Goal: Task Accomplishment & Management: Manage account settings

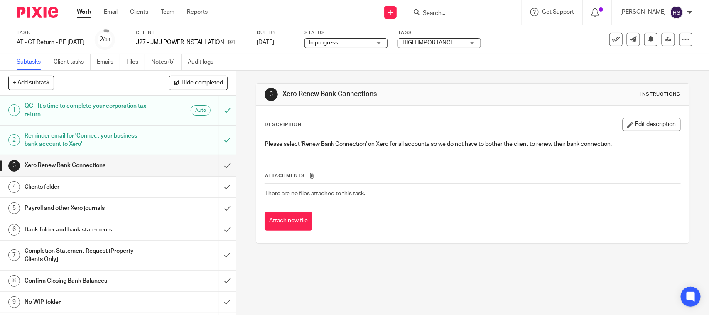
drag, startPoint x: 0, startPoint y: 0, endPoint x: 469, endPoint y: 13, distance: 469.4
click at [472, 13] on input "Search" at bounding box center [459, 13] width 75 height 7
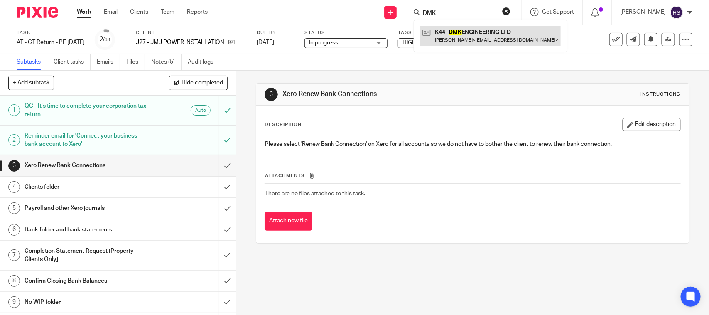
type input "DMK"
click at [490, 38] on link at bounding box center [490, 35] width 140 height 19
click at [170, 57] on link "Notes (5)" at bounding box center [166, 62] width 30 height 16
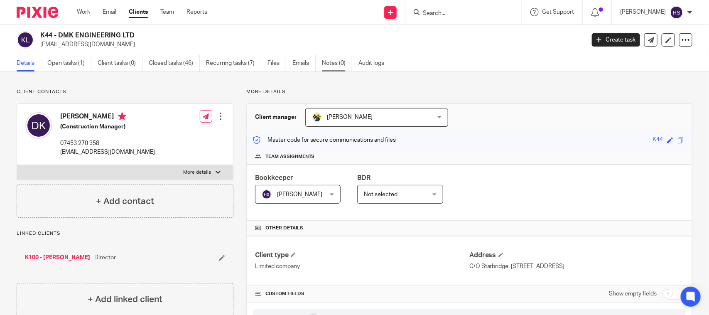
click at [331, 64] on link "Notes (0)" at bounding box center [337, 63] width 30 height 16
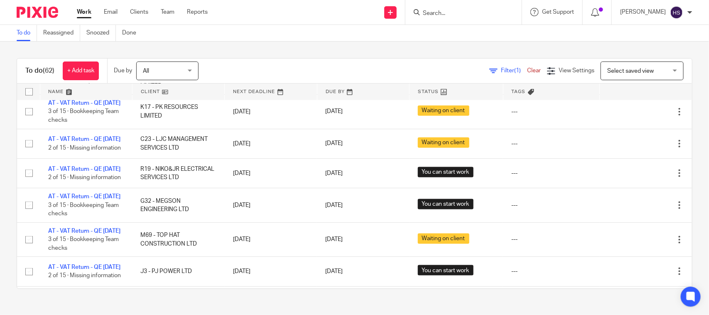
scroll to position [418, 0]
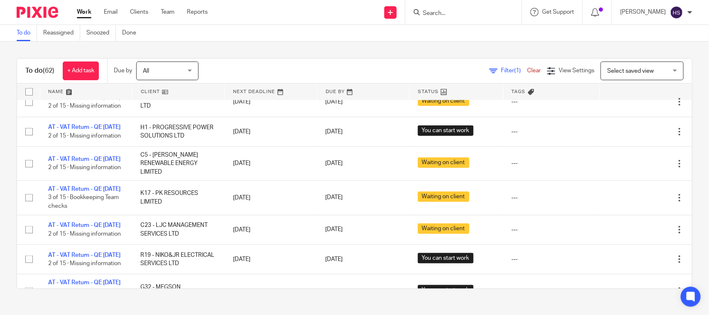
click at [492, 73] on div "Filter (1) Clear" at bounding box center [518, 70] width 58 height 9
click at [492, 64] on div "Filter (1) Clear View Settings View Settings (1) Filters Clear Save Manage save…" at bounding box center [452, 70] width 479 height 19
click at [501, 71] on span "Filter (1)" at bounding box center [514, 71] width 26 height 6
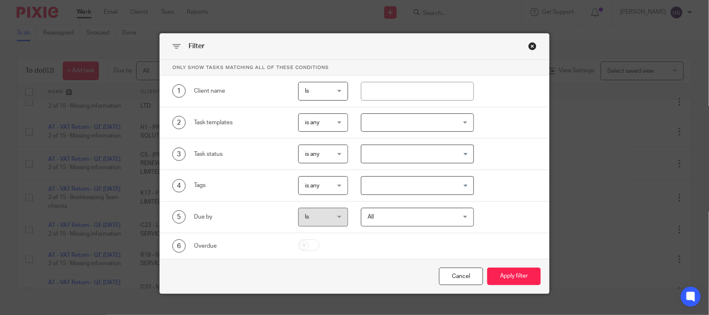
click at [426, 118] on div at bounding box center [417, 122] width 113 height 19
click at [255, 123] on div "Task templates" at bounding box center [239, 122] width 91 height 8
click at [383, 188] on input "Search for option" at bounding box center [415, 185] width 106 height 15
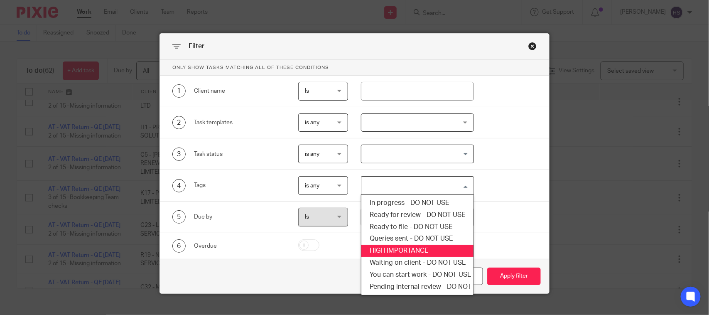
click at [395, 247] on li "HIGH IMPORTANCE" at bounding box center [417, 251] width 112 height 12
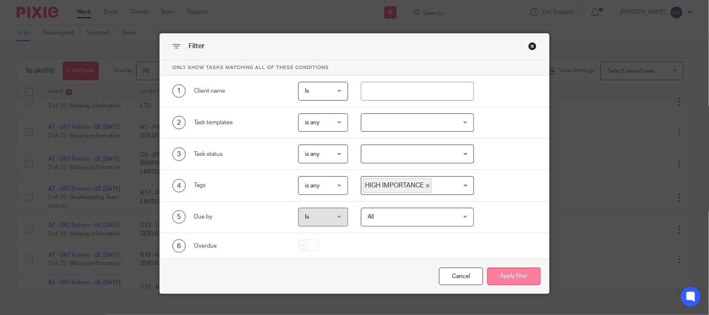
click at [491, 274] on button "Apply filter" at bounding box center [514, 276] width 54 height 18
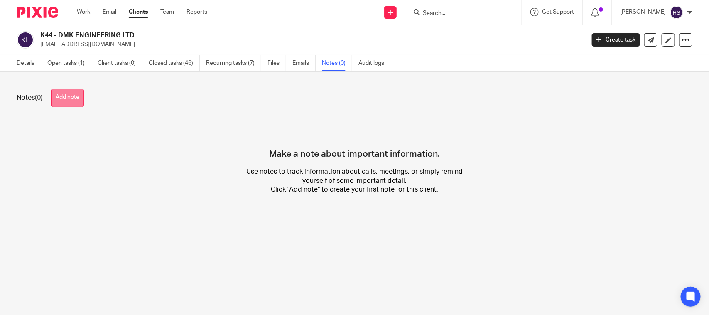
click at [66, 101] on button "Add note" at bounding box center [67, 97] width 33 height 19
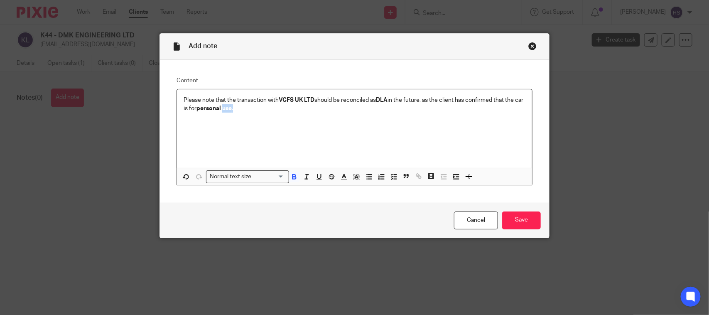
drag, startPoint x: 230, startPoint y: 106, endPoint x: 311, endPoint y: 110, distance: 81.9
click at [310, 110] on p "Please note that the transaction with VCFS UK LTD should be reconciled as DLA i…" at bounding box center [355, 104] width 342 height 17
click at [330, 108] on p "Please note that the transaction with VCFS UK LTD should be reconciled as DLA i…" at bounding box center [355, 104] width 342 height 17
drag, startPoint x: 220, startPoint y: 111, endPoint x: 201, endPoint y: 111, distance: 19.1
click at [245, 115] on div "Please note that the transaction with VCFS UK LTD should be reconciled as DLA i…" at bounding box center [354, 128] width 355 height 78
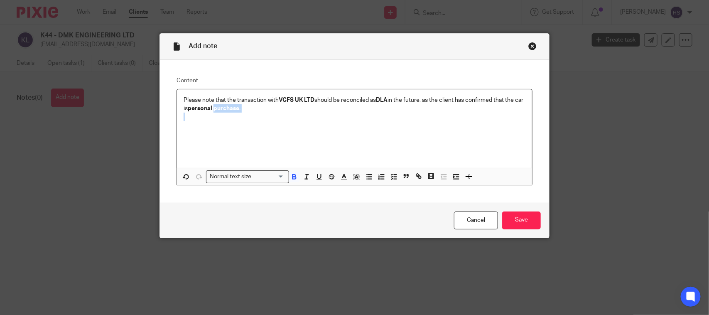
drag, startPoint x: 193, startPoint y: 109, endPoint x: 260, endPoint y: 113, distance: 67.0
click at [260, 113] on div "Please note that the transaction with VCFS UK LTD should be reconciled as DLA i…" at bounding box center [354, 128] width 355 height 78
click at [264, 113] on p at bounding box center [355, 117] width 342 height 8
click at [284, 105] on p "Please note that the transaction with VCFS UK LTD should be reconciled as DLA i…" at bounding box center [355, 104] width 342 height 17
click at [528, 220] on input "Save" at bounding box center [521, 220] width 39 height 18
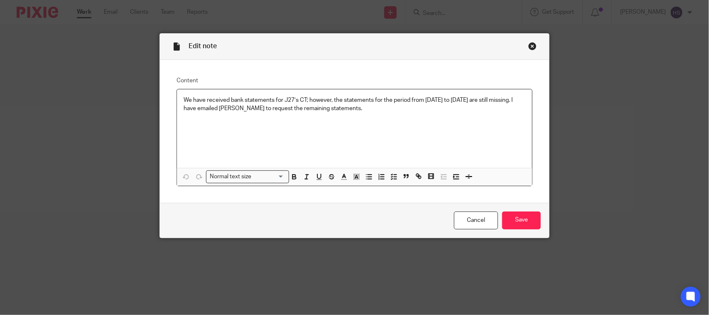
drag, startPoint x: 432, startPoint y: 107, endPoint x: 159, endPoint y: 86, distance: 273.6
click at [160, 86] on div "Content We have received bank statements for J27’s CT; however, the statements …" at bounding box center [354, 131] width 389 height 143
click at [450, 105] on p "We have received bank statements for J27’s CT; however, the statements for the …" at bounding box center [355, 104] width 342 height 17
click at [533, 220] on input "Save" at bounding box center [521, 220] width 39 height 18
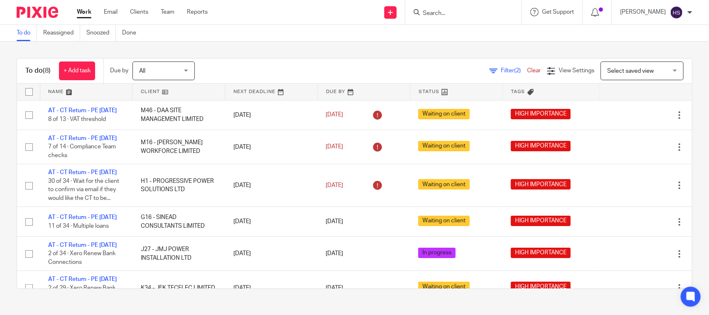
click at [85, 12] on link "Work" at bounding box center [84, 12] width 15 height 8
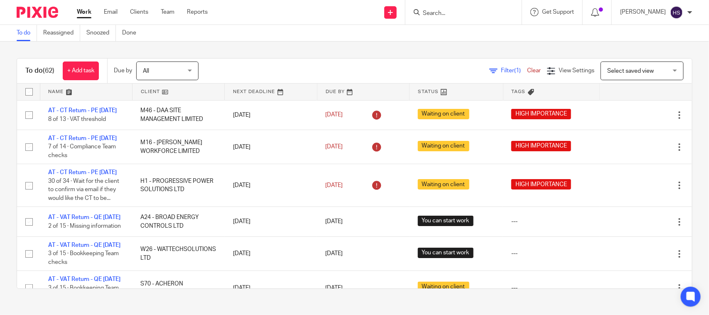
click at [501, 72] on span "Filter (1)" at bounding box center [514, 71] width 26 height 6
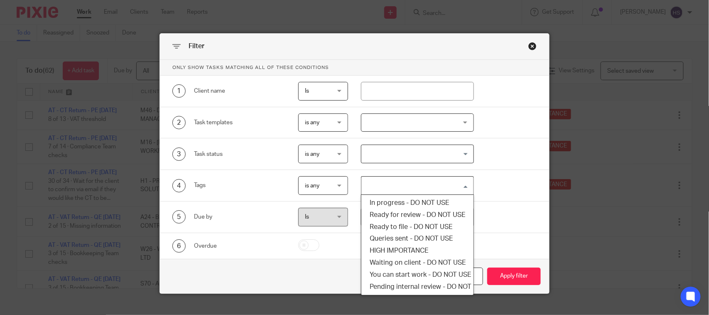
click at [407, 176] on div "Loading..." at bounding box center [417, 185] width 113 height 19
click at [395, 244] on li "Queries sent - DO NOT USE" at bounding box center [417, 239] width 112 height 12
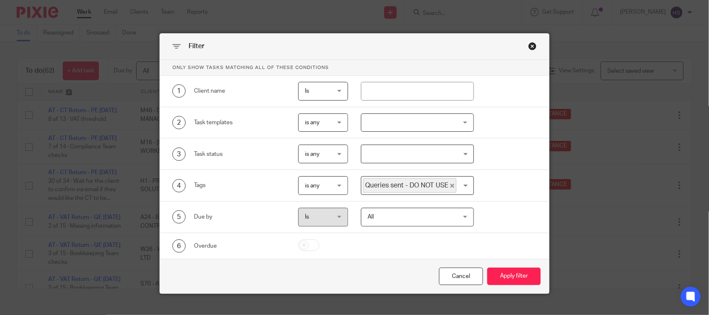
click at [407, 186] on span "Queries sent - DO NOT USE" at bounding box center [409, 185] width 93 height 15
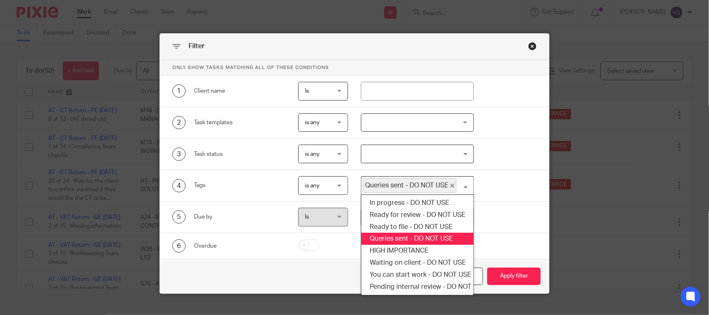
click at [450, 184] on icon "Deselect Queries sent - DO NOT USE" at bounding box center [452, 186] width 4 height 4
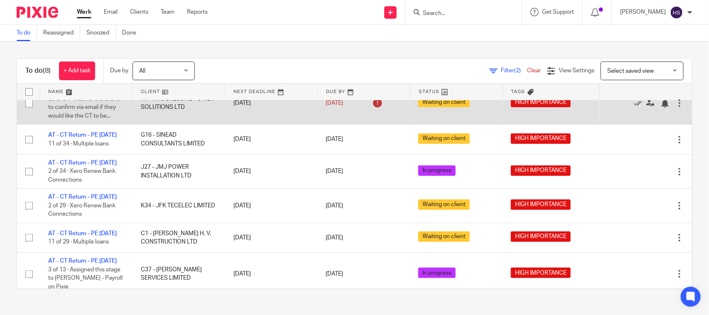
scroll to position [86, 0]
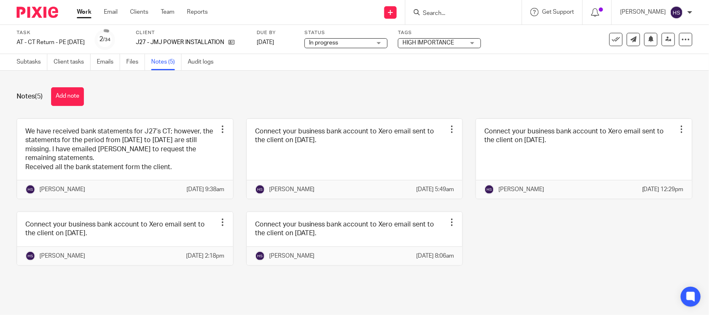
click at [459, 9] on form at bounding box center [466, 12] width 88 height 10
click at [460, 10] on input "Search" at bounding box center [459, 13] width 75 height 7
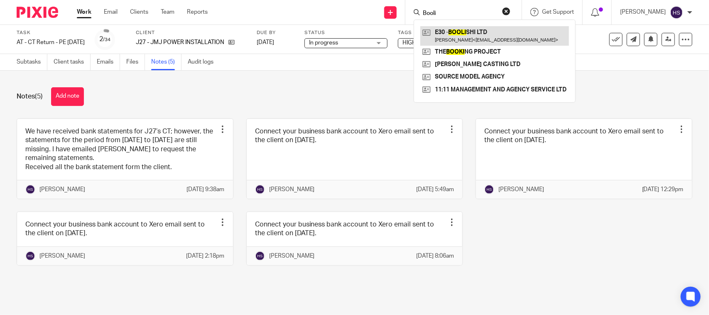
type input "Booli"
click at [497, 29] on link at bounding box center [494, 35] width 149 height 19
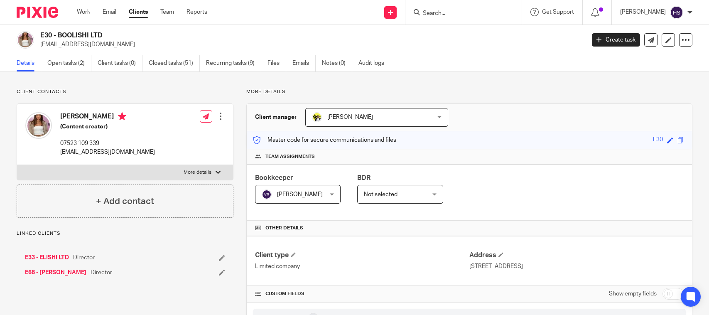
click at [44, 117] on img at bounding box center [38, 125] width 27 height 27
drag, startPoint x: 59, startPoint y: 114, endPoint x: 98, endPoint y: 112, distance: 39.1
click at [98, 112] on div "Samie Elishi (Content creator) 07523 109 339 enquiries@samieelishi.com" at bounding box center [90, 134] width 130 height 52
copy h4 "Samie Elishi"
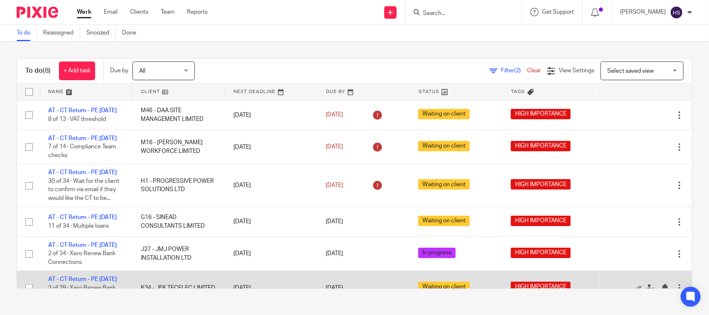
scroll to position [86, 0]
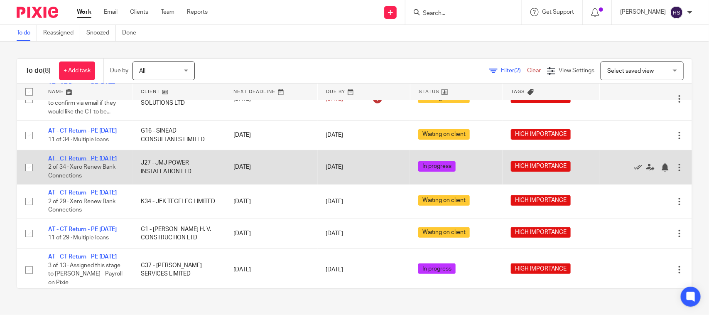
click at [91, 162] on link "AT - CT Return - PE 30-11-2024" at bounding box center [82, 159] width 69 height 6
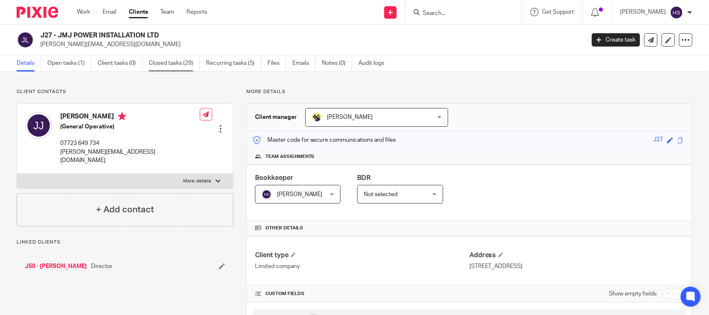
drag, startPoint x: 178, startPoint y: 61, endPoint x: 173, endPoint y: 61, distance: 4.6
click at [176, 61] on link "Closed tasks (29)" at bounding box center [174, 63] width 51 height 16
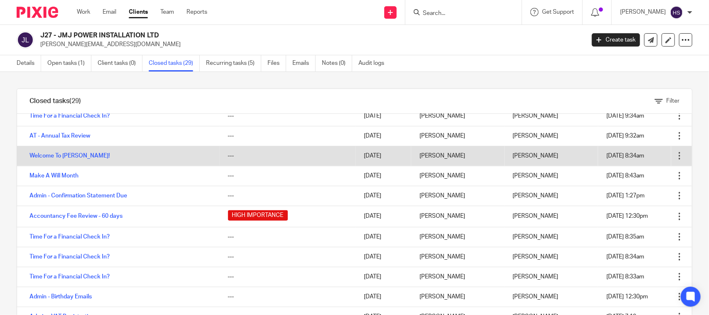
scroll to position [393, 0]
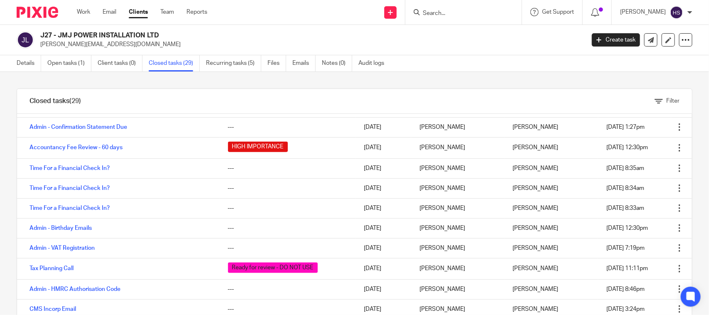
drag, startPoint x: 233, startPoint y: 291, endPoint x: 254, endPoint y: 94, distance: 198.3
click at [36, 58] on link "Details" at bounding box center [29, 63] width 24 height 16
